Goal: Information Seeking & Learning: Learn about a topic

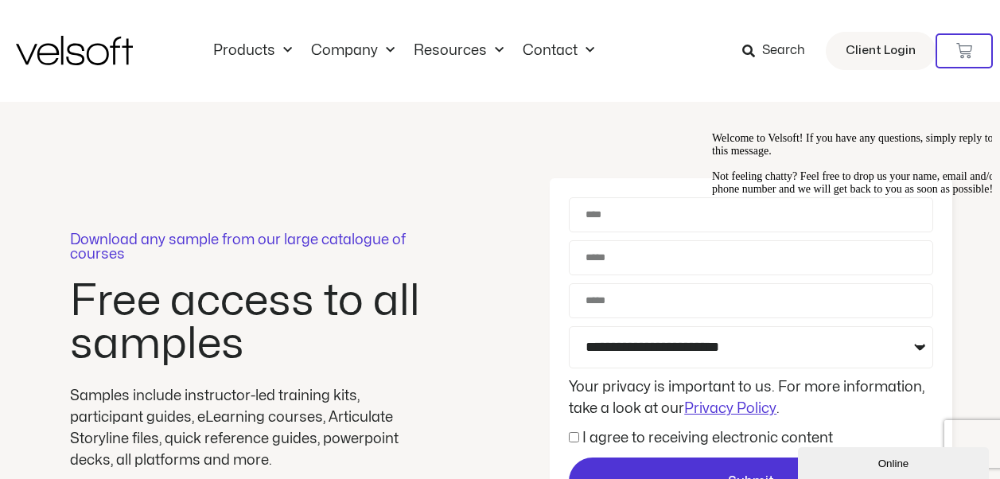
click at [745, 52] on icon at bounding box center [748, 51] width 13 height 13
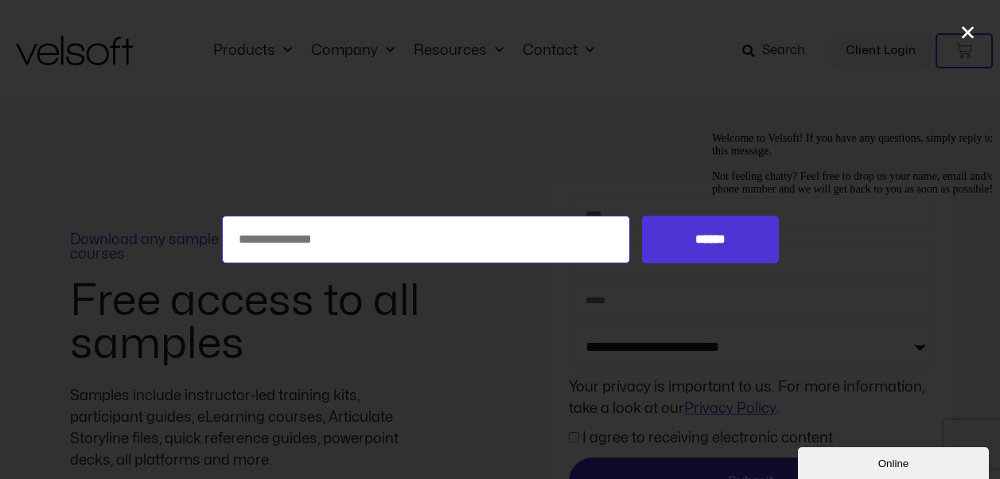
click at [262, 239] on input "Search for:" at bounding box center [426, 239] width 409 height 48
type input "**********"
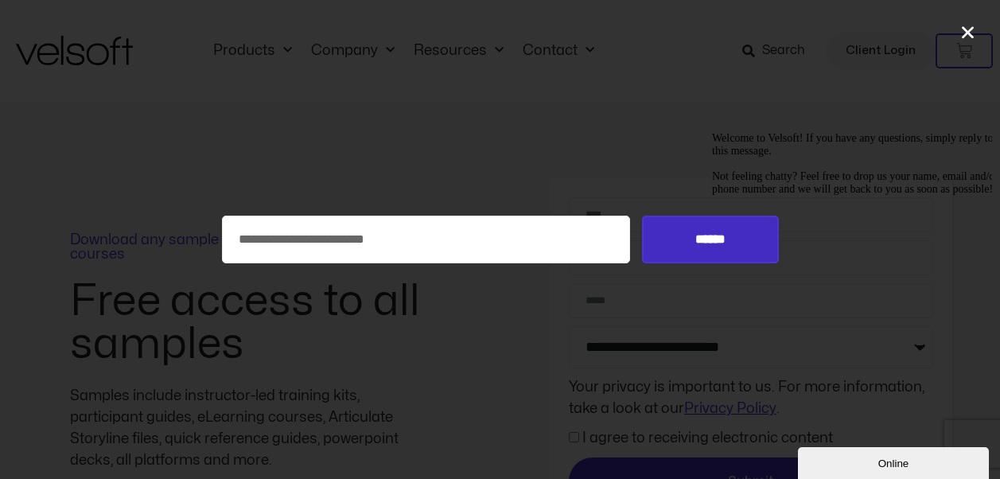
click at [693, 239] on input "******" at bounding box center [710, 239] width 136 height 48
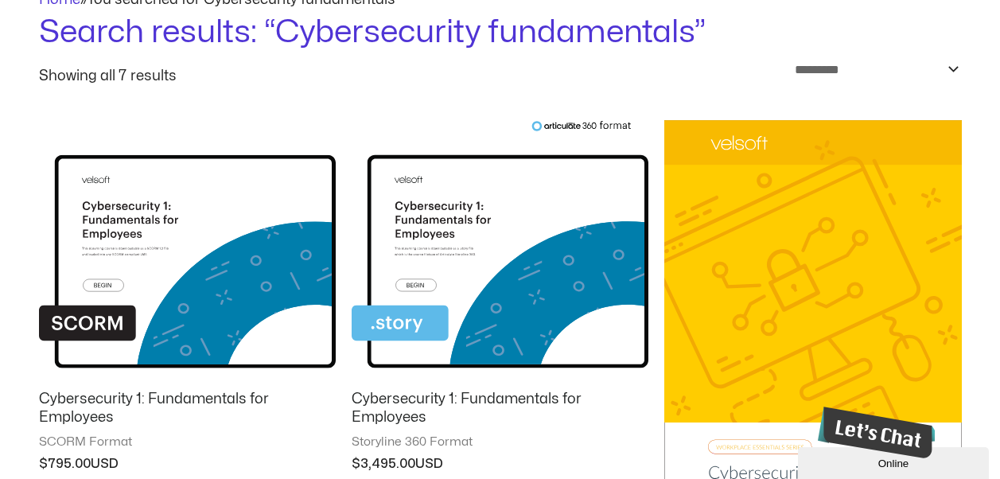
scroll to position [398, 0]
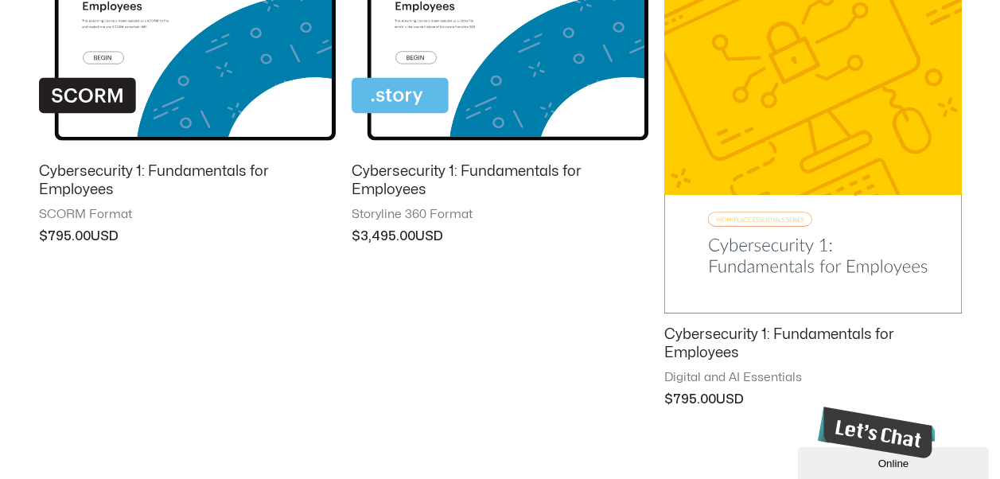
click at [178, 171] on h2 "Cybersecurity 1: Fundamentals for Employees" at bounding box center [187, 180] width 297 height 37
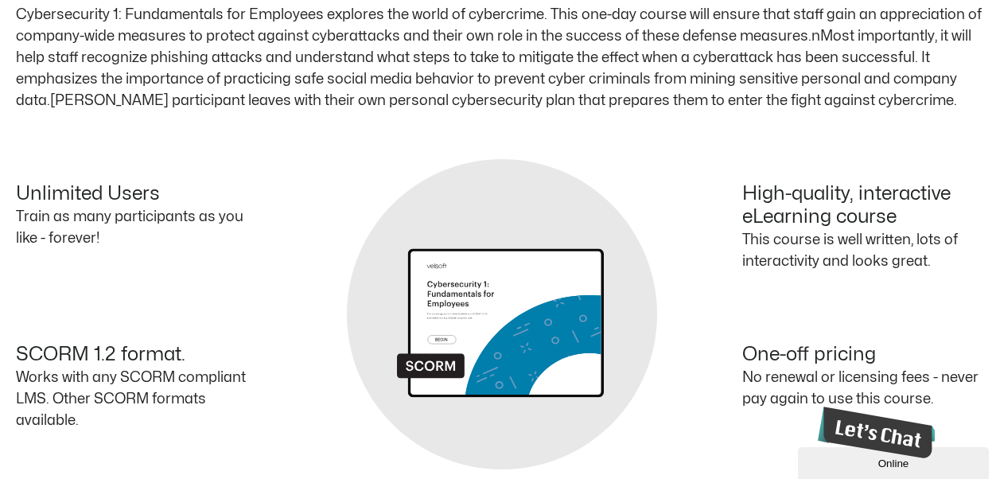
scroll to position [721, 0]
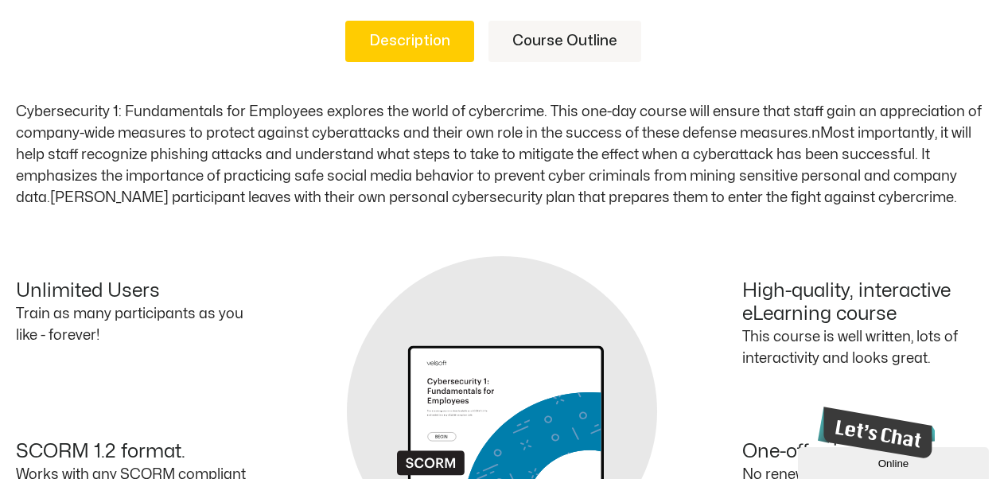
click at [557, 38] on link "Course Outline" at bounding box center [564, 41] width 153 height 41
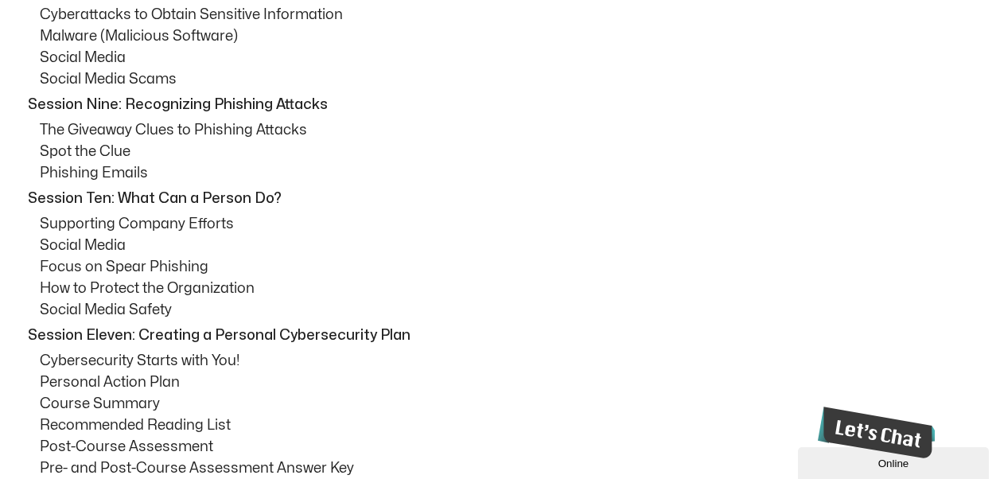
scroll to position [1437, 0]
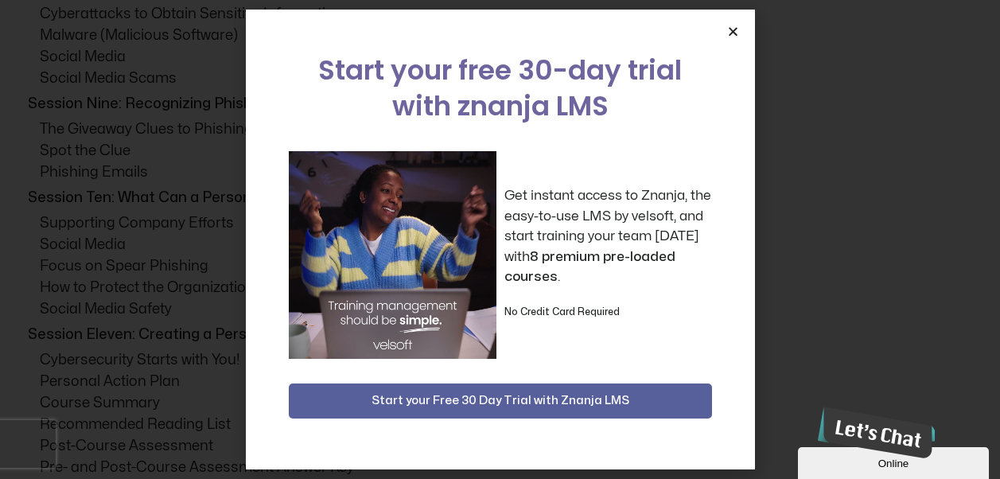
click at [736, 30] on icon "Close" at bounding box center [733, 31] width 12 height 12
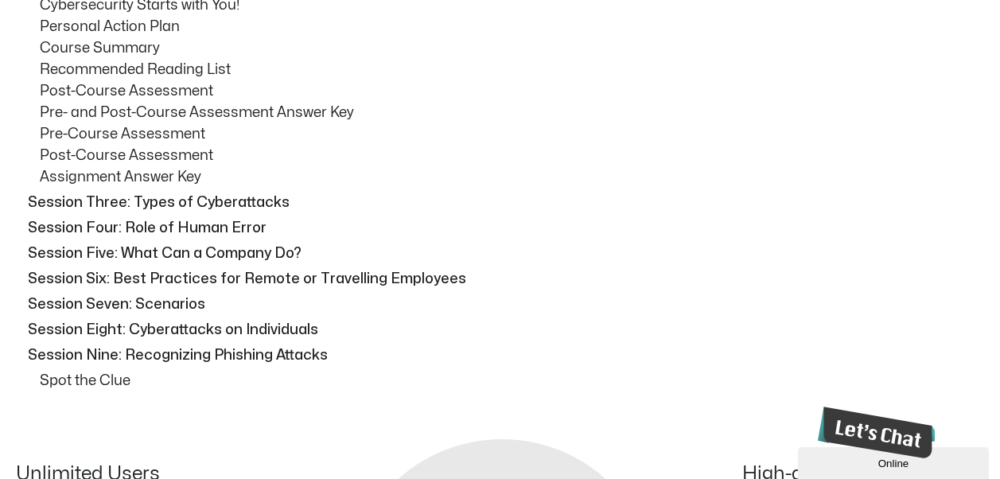
scroll to position [1796, 0]
